Goal: Task Accomplishment & Management: Use online tool/utility

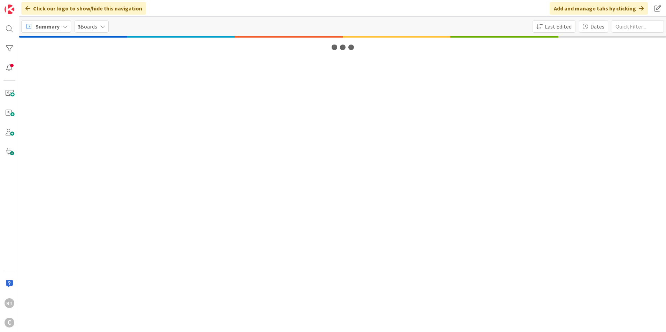
click at [55, 28] on span "Summary" at bounding box center [48, 26] width 24 height 8
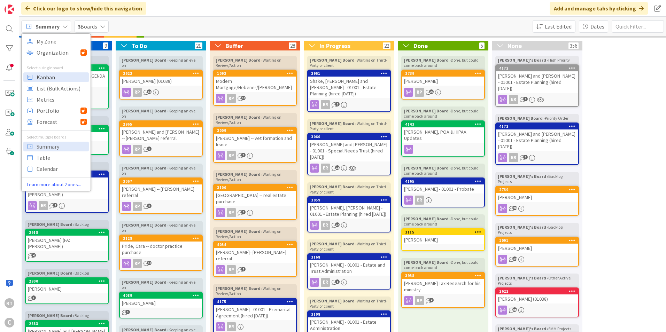
click at [59, 81] on span "Kanban" at bounding box center [62, 77] width 50 height 10
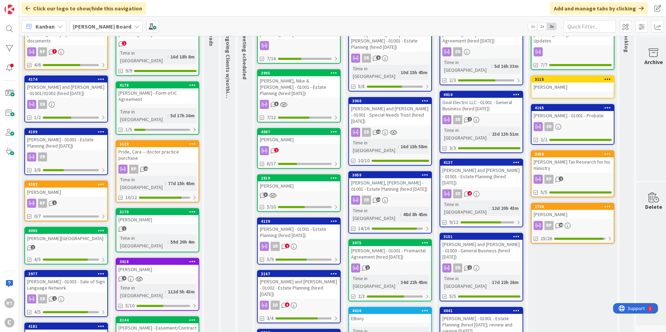
scroll to position [105, 0]
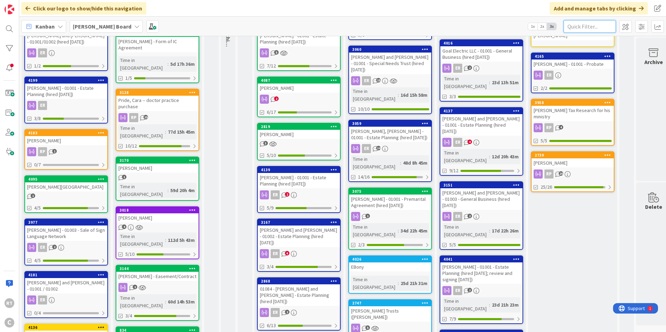
click at [591, 28] on input "text" at bounding box center [590, 26] width 52 height 13
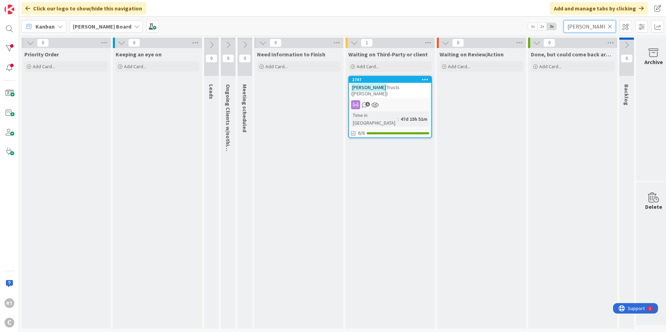
type input "calvert"
click at [611, 28] on icon at bounding box center [610, 26] width 5 height 6
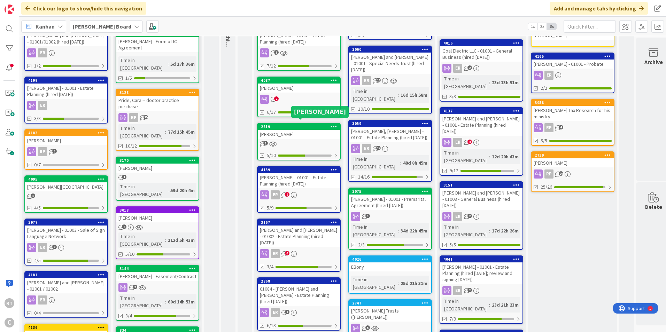
scroll to position [0, 0]
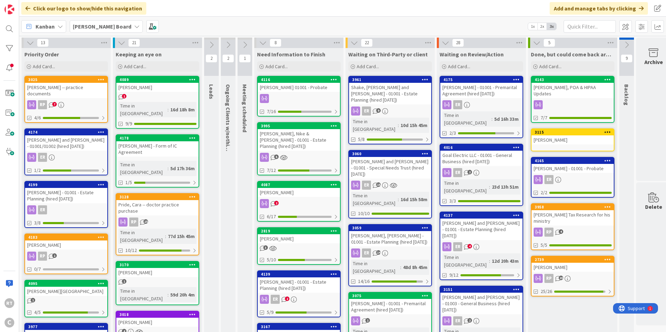
click at [99, 33] on div "Kanban Ryan's Board 1x 2x 3x" at bounding box center [342, 26] width 647 height 19
click at [100, 23] on b "Ryan's Board" at bounding box center [102, 26] width 59 height 7
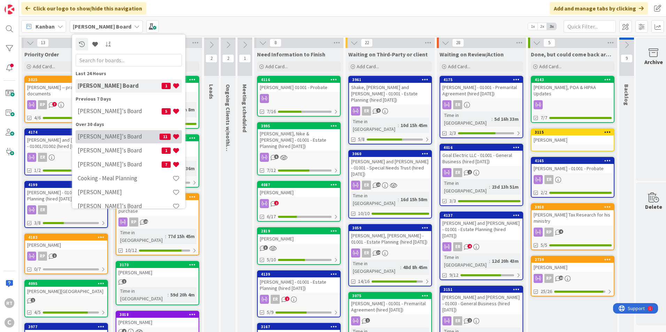
click at [108, 137] on h4 "Richard's Board" at bounding box center [119, 136] width 82 height 7
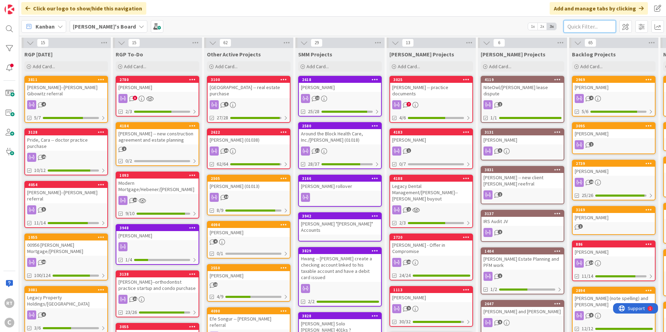
click at [590, 30] on input "text" at bounding box center [590, 26] width 52 height 13
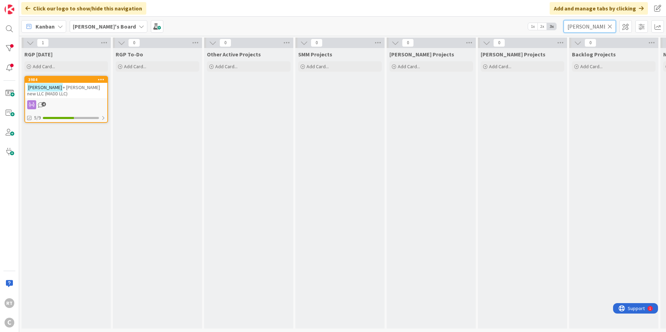
type input "calvert"
click at [88, 90] on span "+ Mills new LLC (MADD LLC)" at bounding box center [63, 90] width 73 height 13
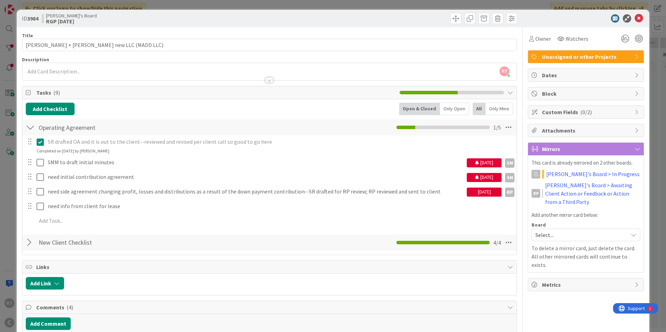
click at [583, 230] on span "Select..." at bounding box center [580, 235] width 89 height 10
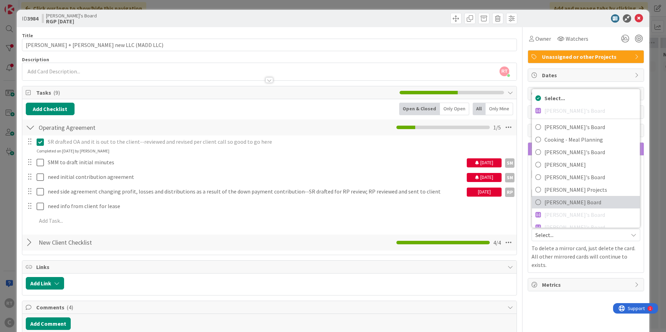
click at [569, 197] on span "Ryan's Board" at bounding box center [591, 202] width 92 height 10
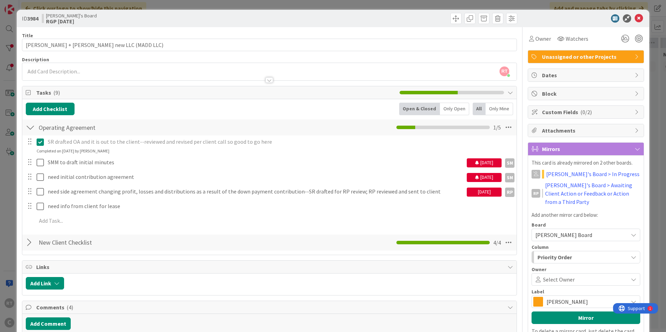
click at [553, 276] on div "Select Owner" at bounding box center [586, 280] width 109 height 13
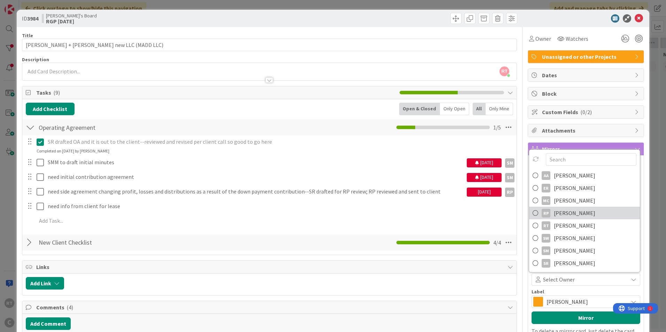
click at [554, 209] on span "Richard Pearce" at bounding box center [574, 213] width 41 height 10
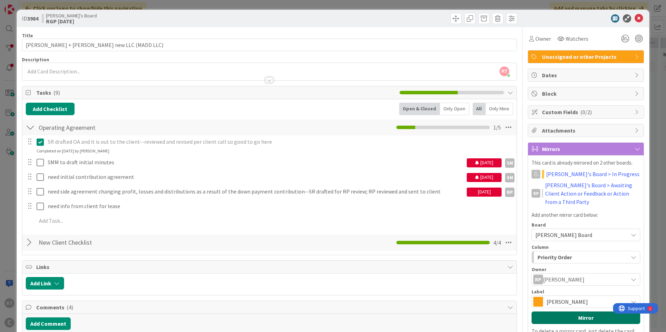
click at [567, 312] on button "Mirror" at bounding box center [586, 318] width 109 height 13
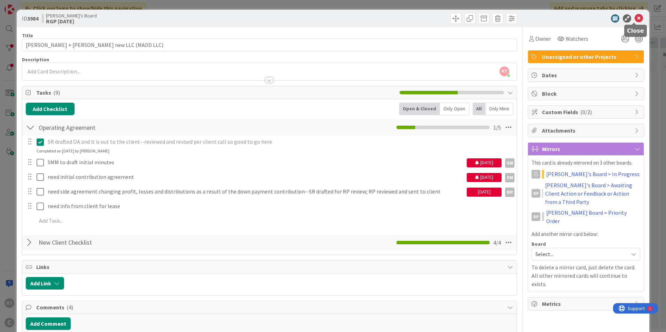
click at [635, 22] on icon at bounding box center [639, 18] width 8 height 8
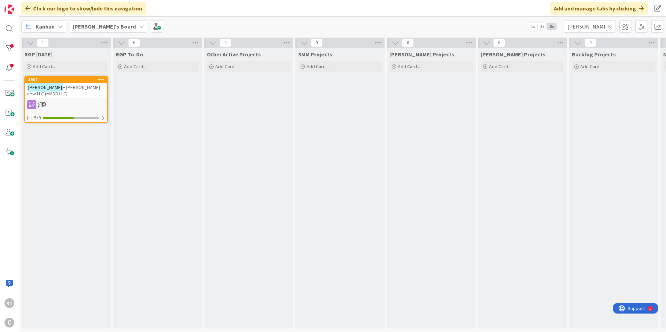
click at [611, 24] on icon at bounding box center [610, 26] width 5 height 6
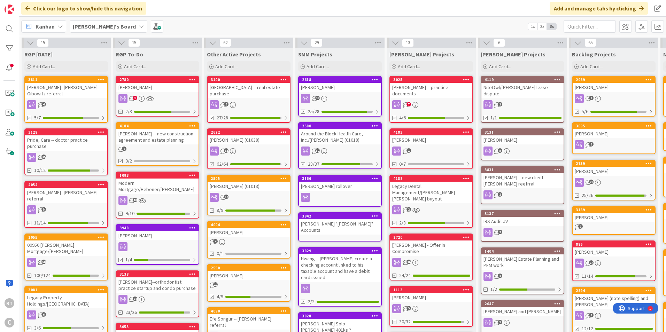
click at [104, 26] on b "Richard's Board" at bounding box center [104, 26] width 63 height 7
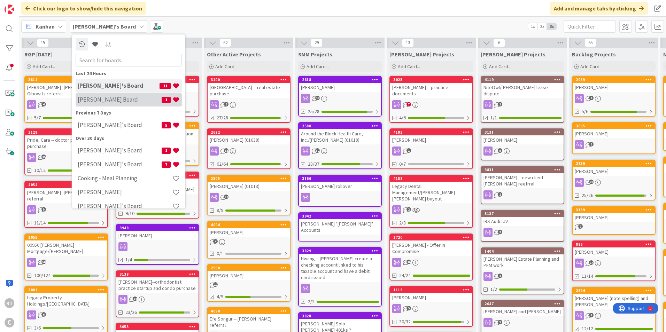
click at [110, 94] on div "Ryan's Board 1" at bounding box center [129, 99] width 106 height 13
